Goal: Find specific page/section: Find specific page/section

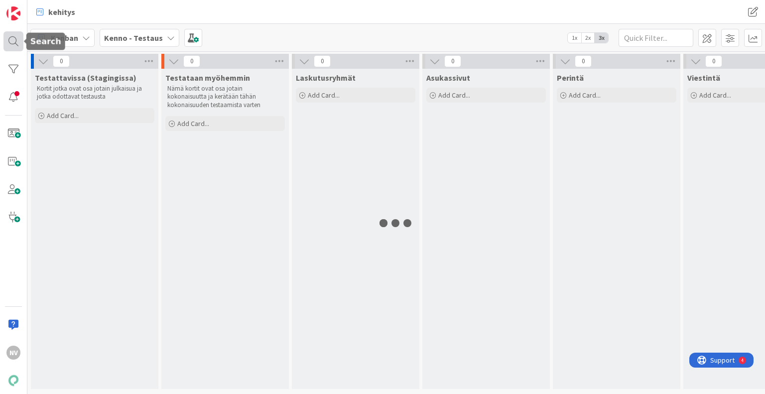
click at [16, 39] on div at bounding box center [13, 41] width 20 height 20
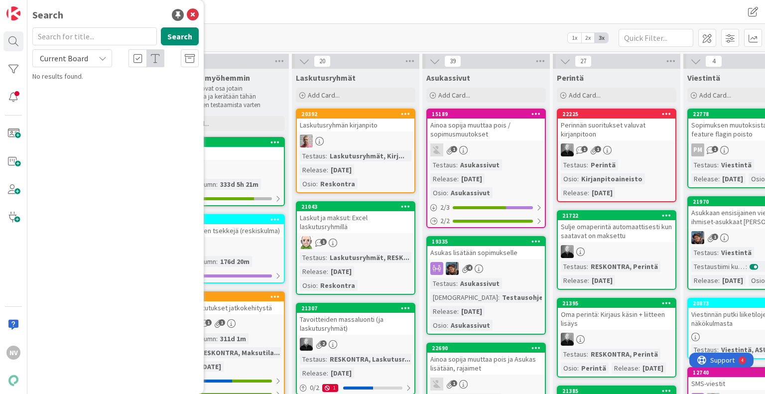
click at [69, 38] on input "text" at bounding box center [94, 36] width 124 height 18
type input "heräte tilauksesta"
click at [104, 57] on icon at bounding box center [103, 58] width 8 height 8
click at [92, 102] on span "All Boards" at bounding box center [90, 99] width 104 height 15
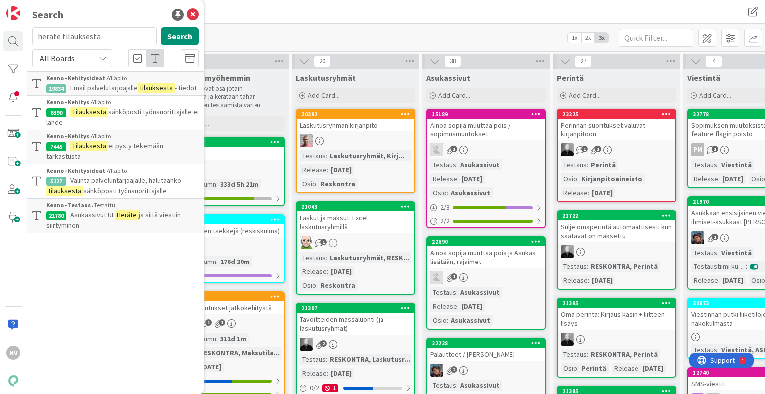
click at [147, 210] on span "ja siitä viestiin siirtyminen" at bounding box center [113, 219] width 134 height 19
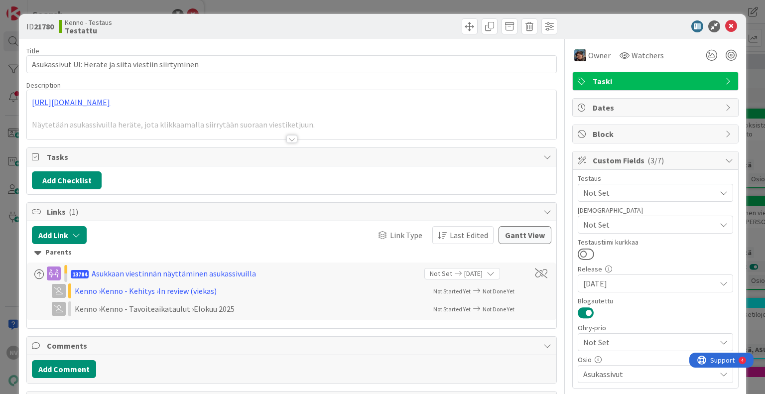
click at [287, 139] on div at bounding box center [291, 139] width 11 height 8
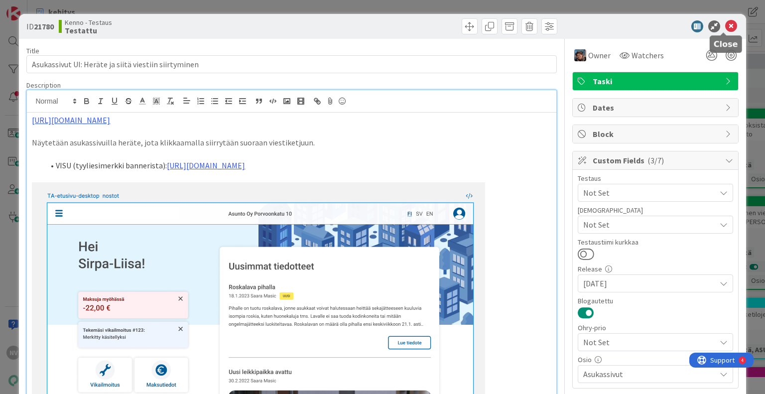
click at [725, 25] on icon at bounding box center [731, 26] width 12 height 12
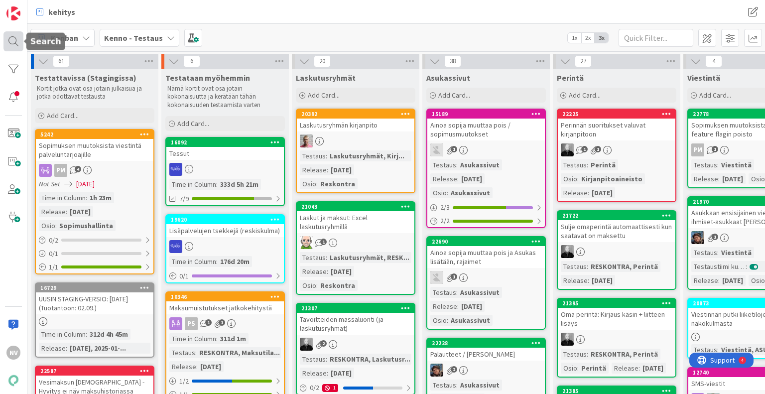
click at [14, 41] on div at bounding box center [13, 41] width 20 height 20
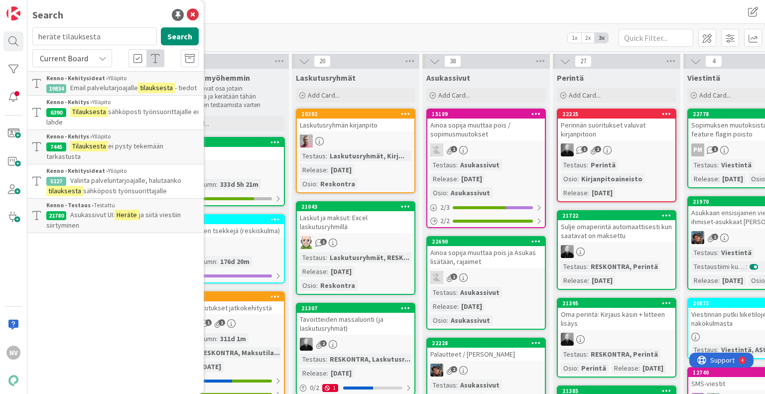
click at [131, 108] on span "sähköposti työnsuorittajalle ei lähde" at bounding box center [122, 116] width 152 height 19
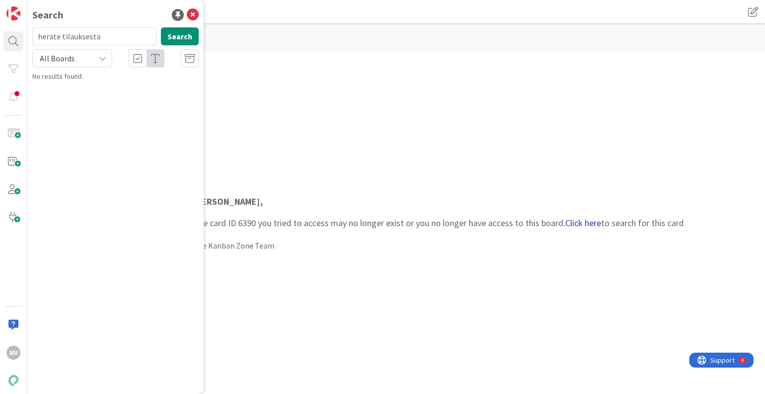
click at [581, 223] on link "Click here" at bounding box center [583, 222] width 36 height 11
click at [135, 88] on span "Tilauksesta sähköposti työnsuorittajalle ei lähde" at bounding box center [121, 92] width 150 height 19
click at [576, 225] on link "Click here" at bounding box center [583, 222] width 36 height 11
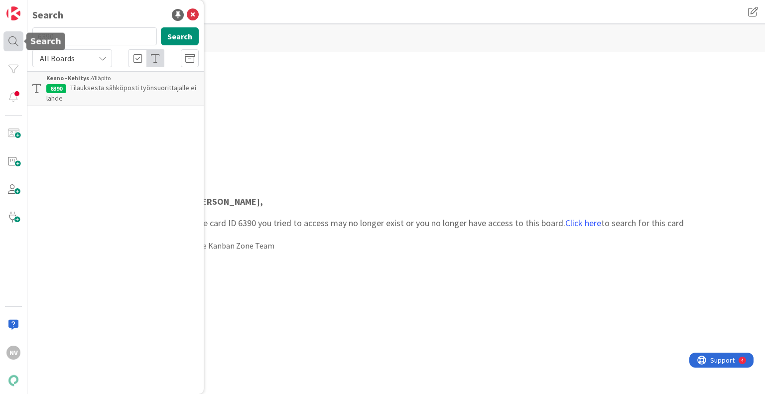
click at [16, 45] on div at bounding box center [13, 41] width 20 height 20
click at [103, 63] on div "All Boards" at bounding box center [72, 58] width 80 height 18
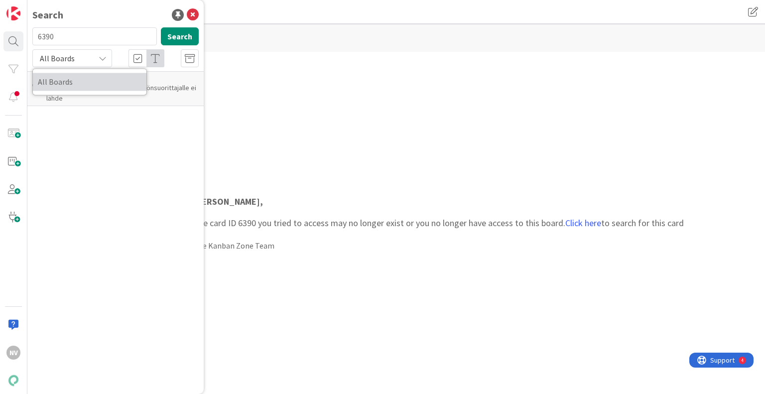
click at [87, 80] on span "All Boards" at bounding box center [90, 81] width 104 height 15
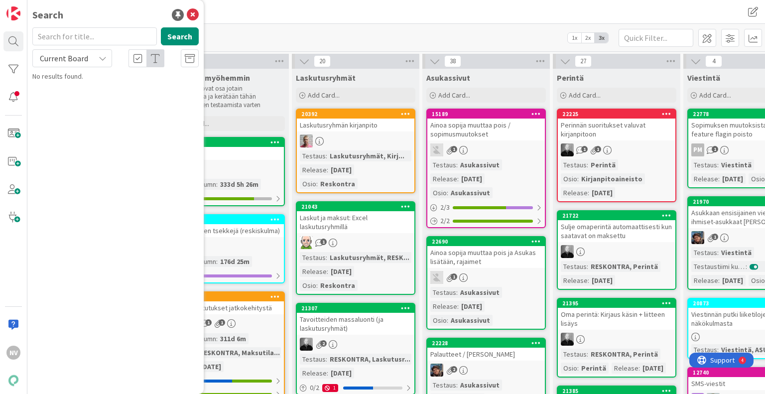
click at [92, 35] on input "text" at bounding box center [94, 36] width 124 height 18
click at [106, 59] on icon at bounding box center [103, 58] width 8 height 8
click at [92, 103] on span "All Boards" at bounding box center [90, 99] width 104 height 15
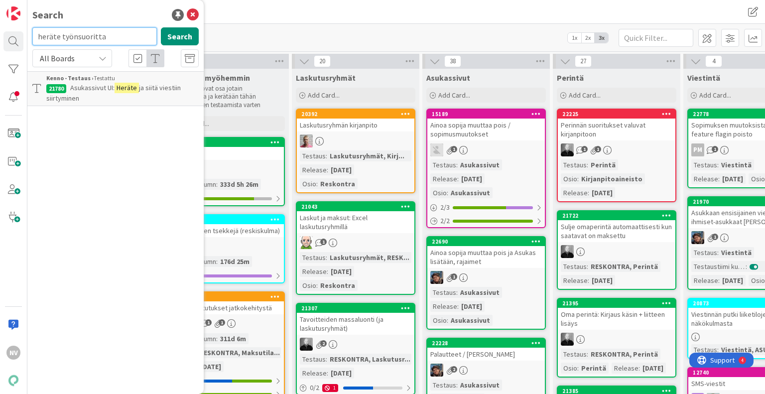
click at [111, 31] on input "heräte työnsuoritta" at bounding box center [94, 36] width 124 height 18
type input "h"
type input "heräteviesti tilaukse"
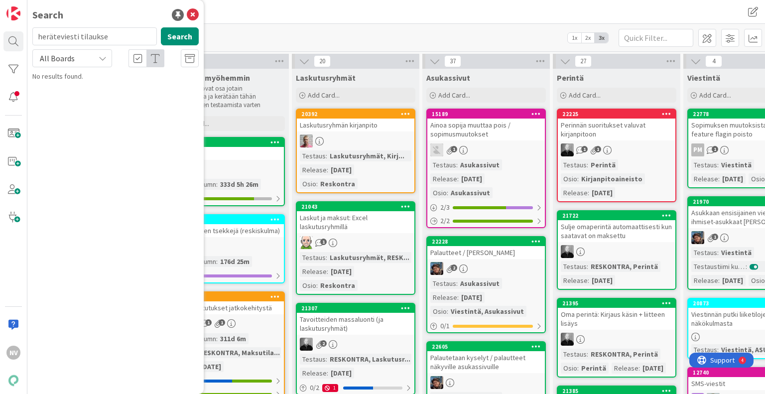
click at [185, 16] on div "Search" at bounding box center [115, 14] width 166 height 15
click at [192, 16] on icon at bounding box center [193, 15] width 12 height 12
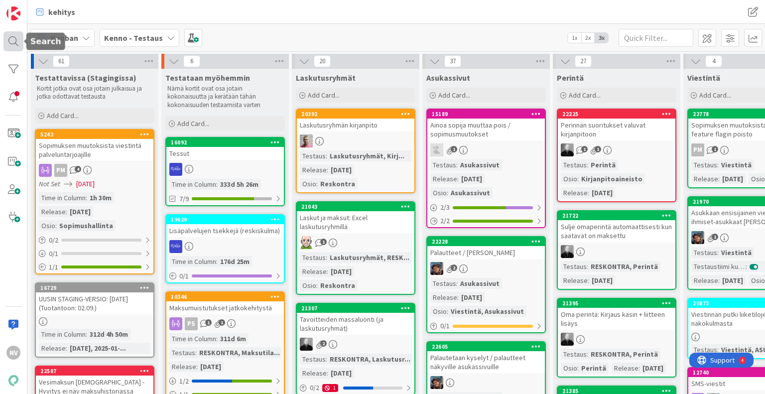
click at [15, 42] on div at bounding box center [13, 41] width 20 height 20
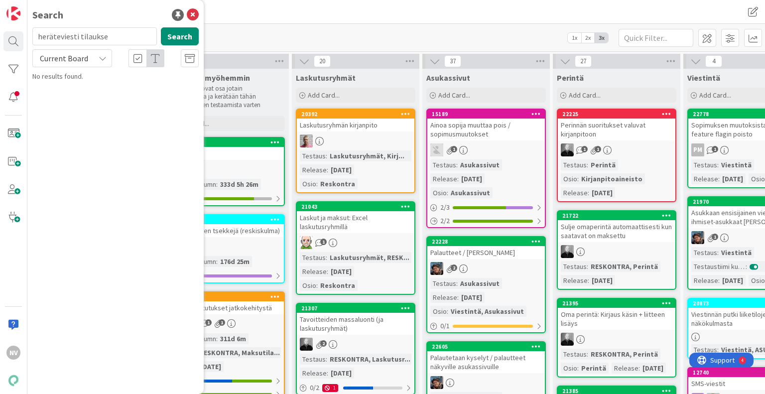
click at [126, 33] on input "heräteviesti tilaukse" at bounding box center [94, 36] width 124 height 18
type input "h"
type input "Tilauksen heräte"
click at [104, 59] on icon at bounding box center [103, 58] width 8 height 8
click at [89, 103] on span "All Boards" at bounding box center [90, 99] width 104 height 15
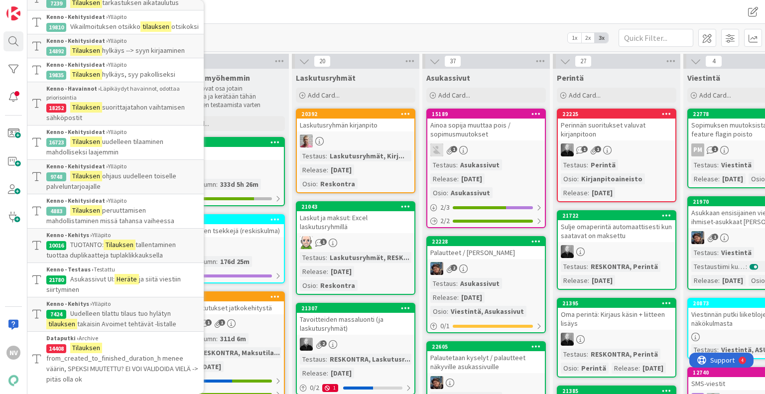
scroll to position [141, 0]
click at [351, 31] on div "[PERSON_NAME] - Testaus 1x 2x 3x" at bounding box center [395, 37] width 737 height 27
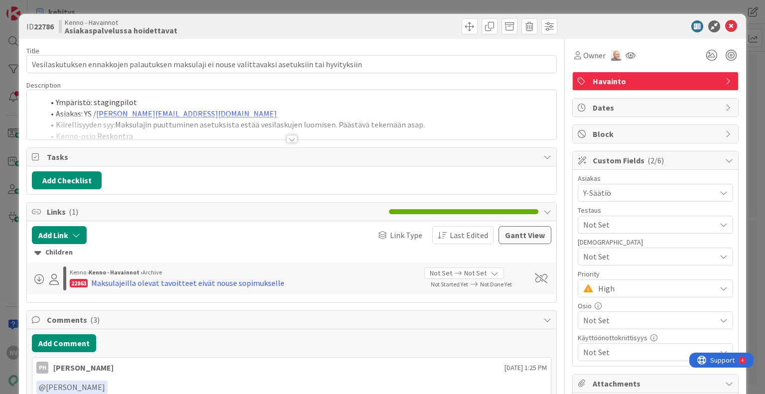
click at [287, 139] on div at bounding box center [291, 139] width 11 height 8
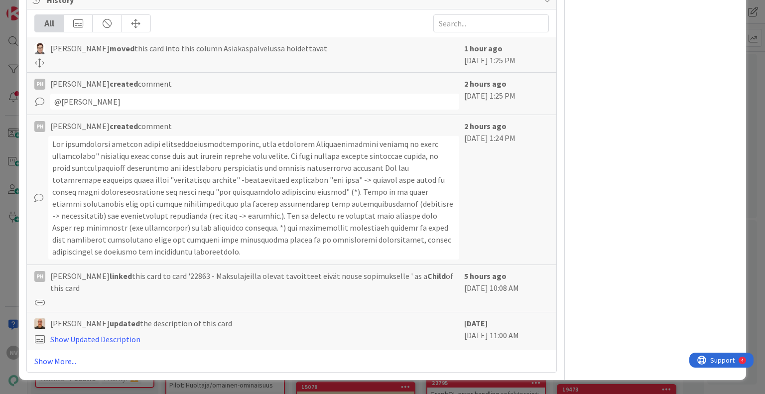
scroll to position [920, 0]
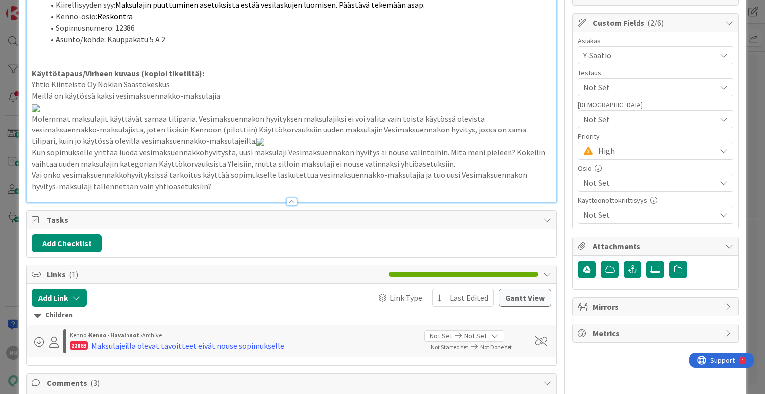
scroll to position [0, 0]
